Goal: Information Seeking & Learning: Learn about a topic

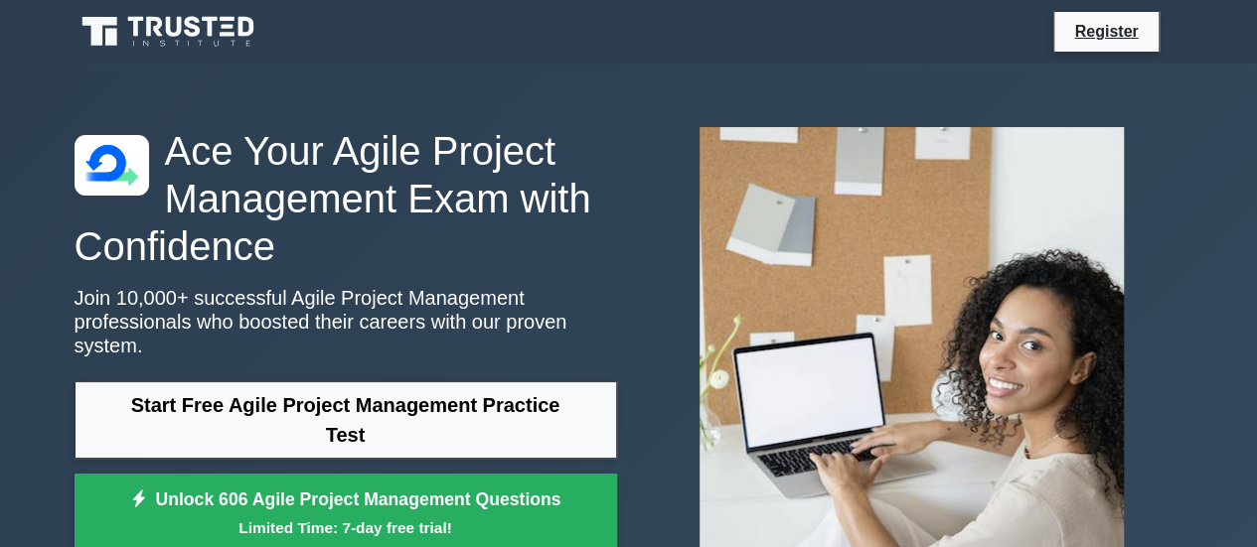
scroll to position [71, 0]
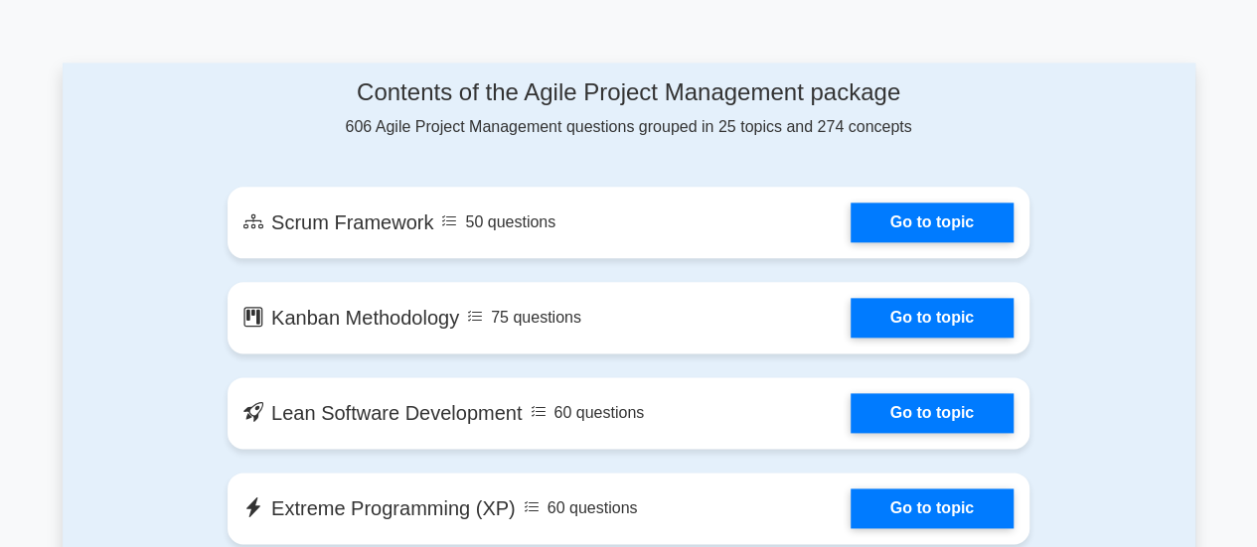
scroll to position [1061, 0]
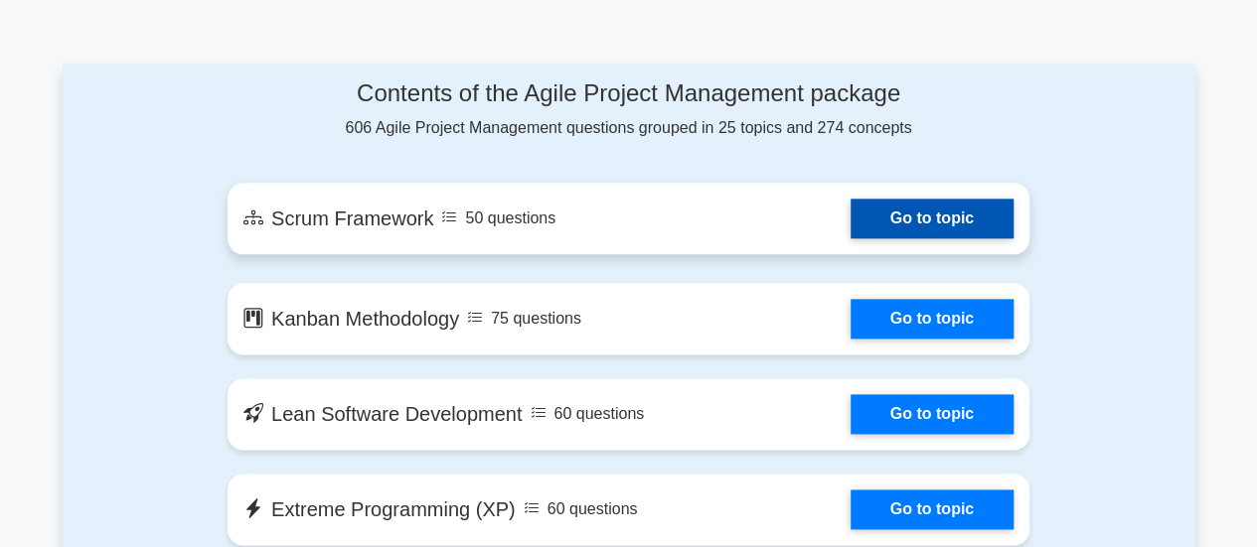
click at [944, 229] on link "Go to topic" at bounding box center [931, 219] width 163 height 40
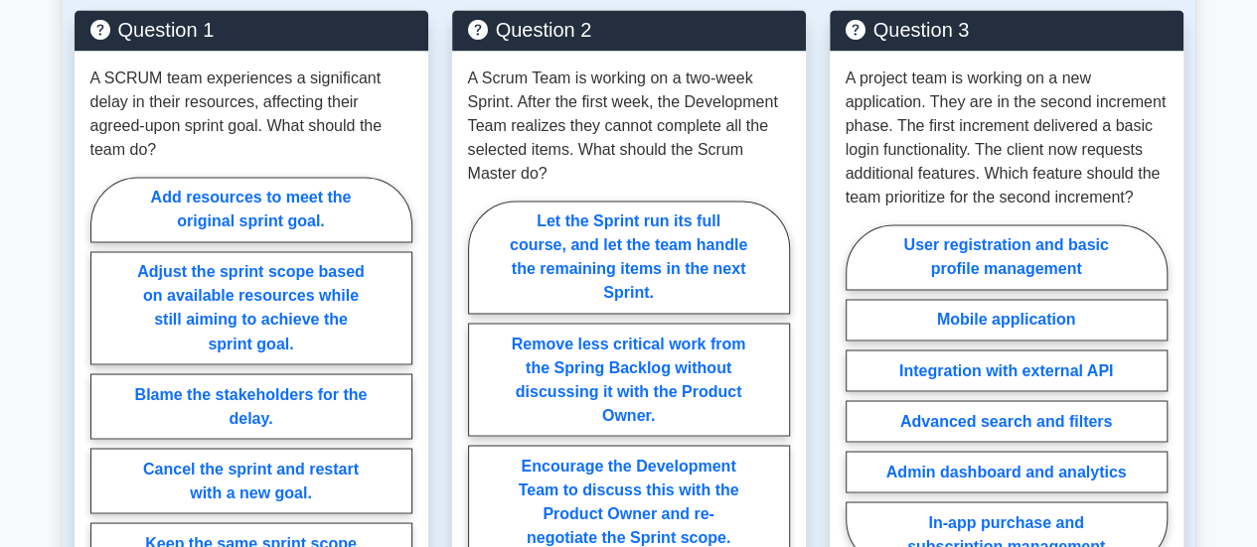
scroll to position [1547, 0]
